Goal: Find specific page/section: Find specific page/section

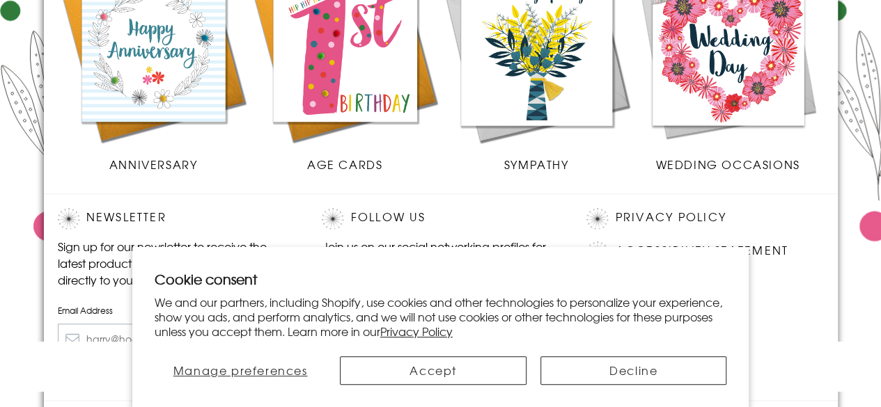
scroll to position [647, 0]
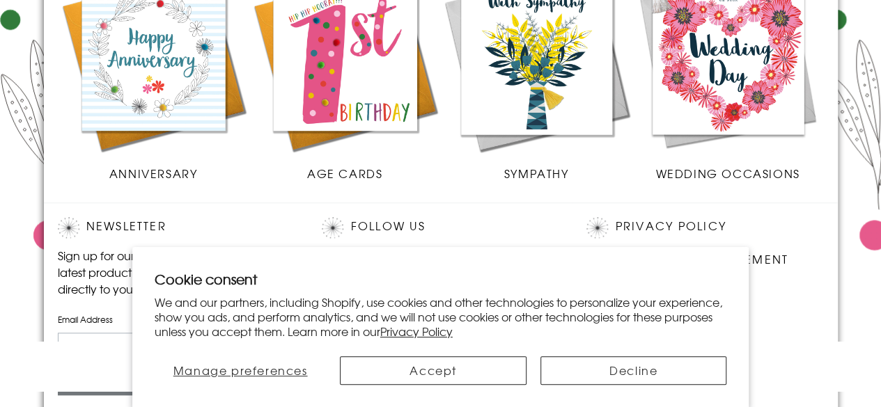
click at [330, 75] on img at bounding box center [345, 59] width 192 height 192
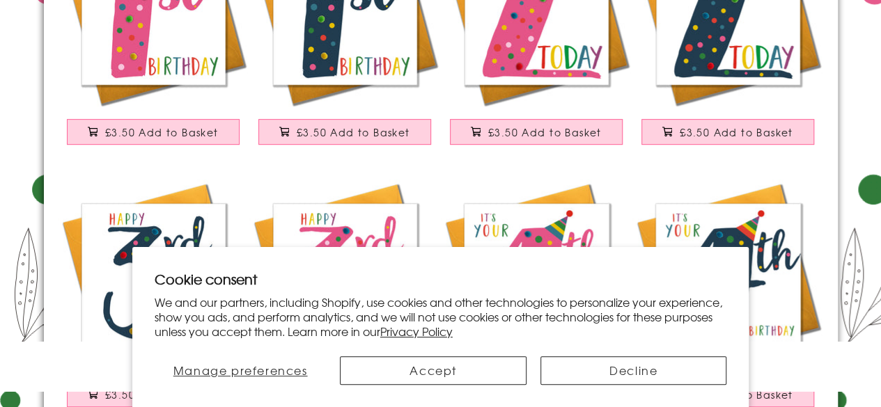
scroll to position [279, 0]
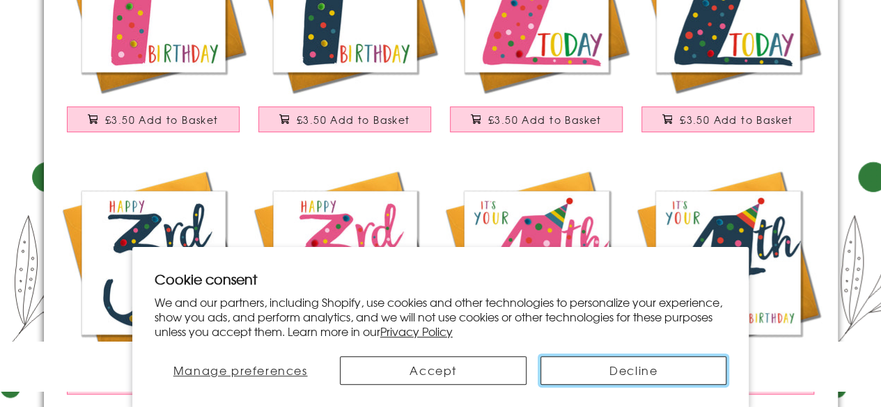
click at [641, 367] on button "Decline" at bounding box center [633, 371] width 186 height 29
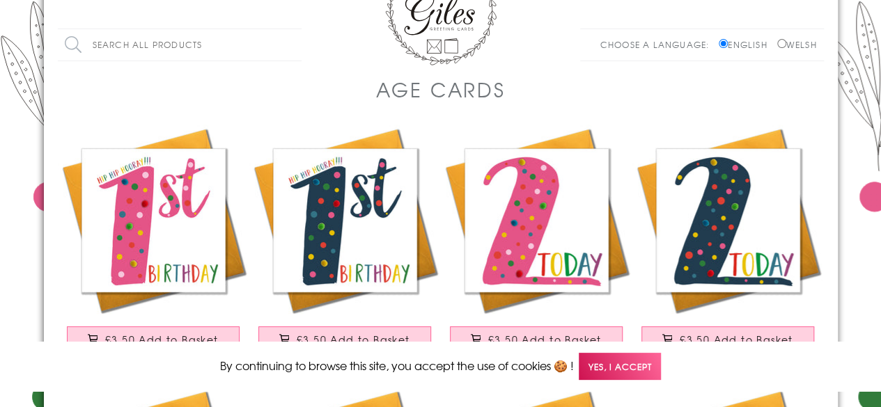
scroll to position [0, 0]
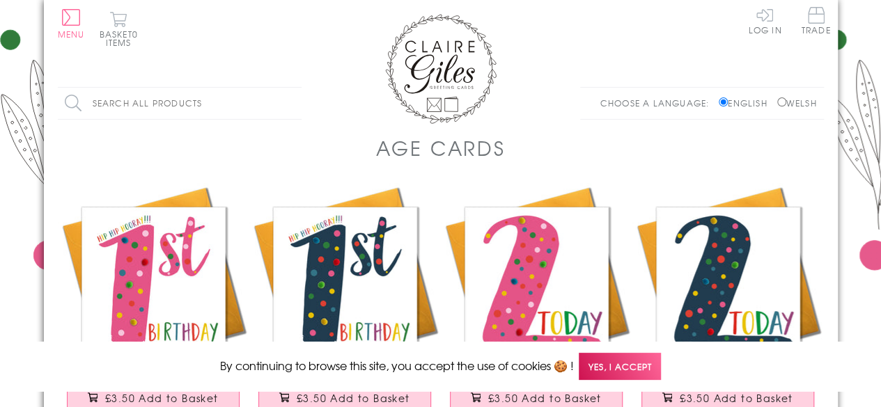
click at [783, 100] on label "Welsh" at bounding box center [797, 103] width 40 height 13
click at [783, 100] on input "Welsh" at bounding box center [781, 101] width 9 height 9
radio input "true"
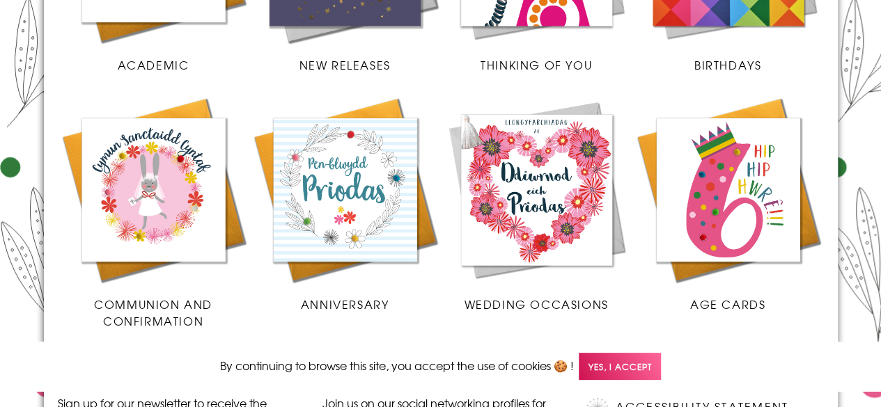
scroll to position [501, 0]
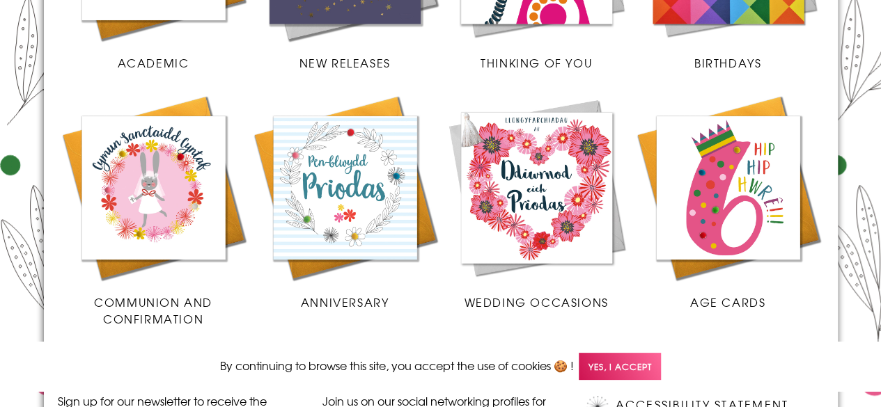
click at [712, 171] on img at bounding box center [728, 188] width 192 height 192
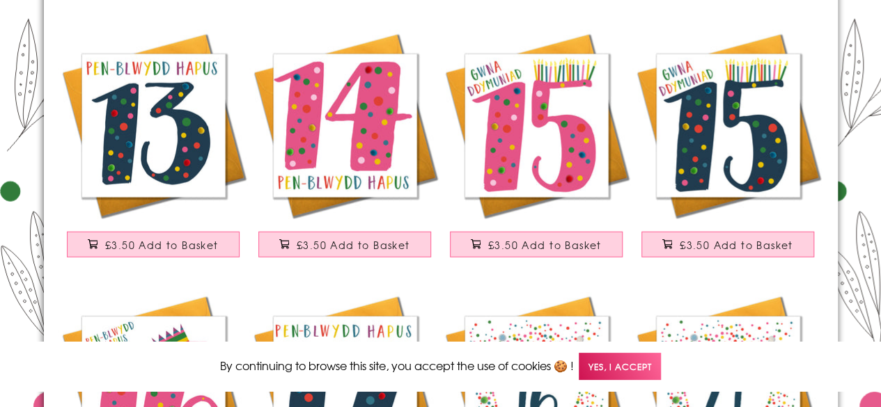
scroll to position [1727, 0]
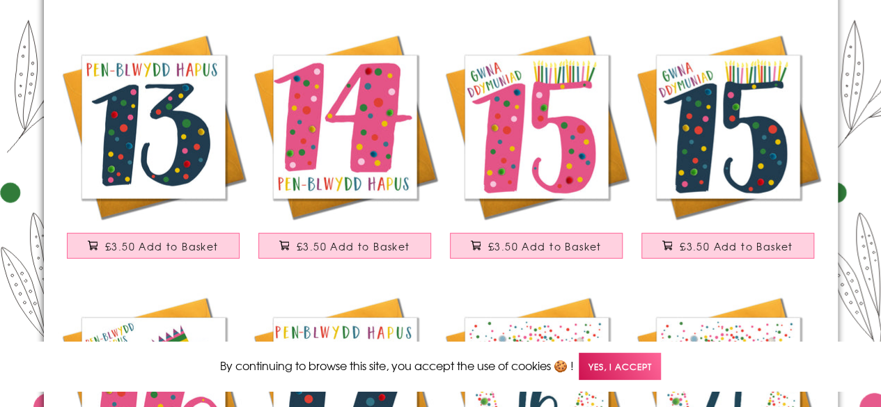
click at [704, 121] on img at bounding box center [728, 127] width 192 height 192
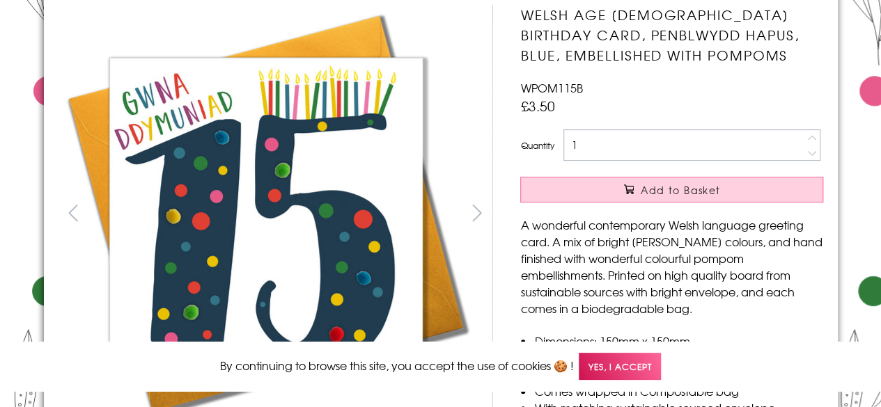
scroll to position [195, 0]
